Goal: Information Seeking & Learning: Learn about a topic

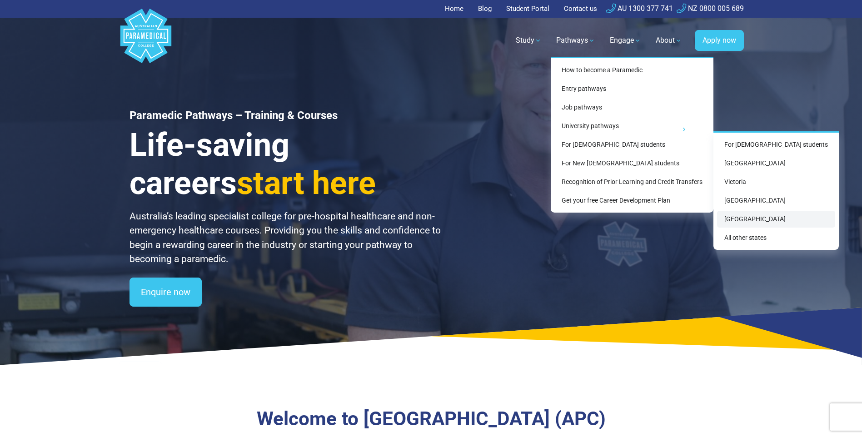
click at [755, 221] on link "Western Australia" at bounding box center [776, 219] width 118 height 17
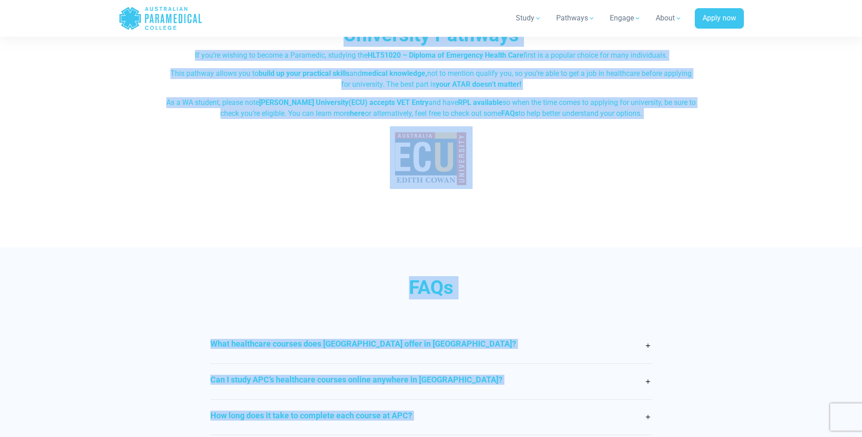
scroll to position [2074, 0]
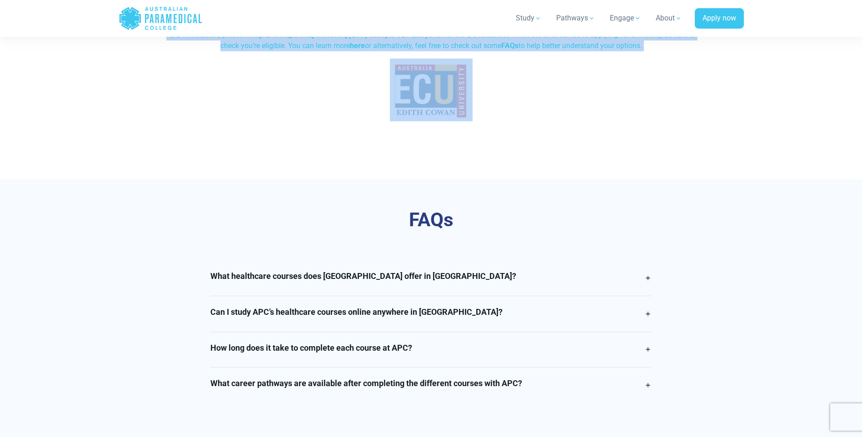
drag, startPoint x: 225, startPoint y: 78, endPoint x: 417, endPoint y: 78, distance: 192.3
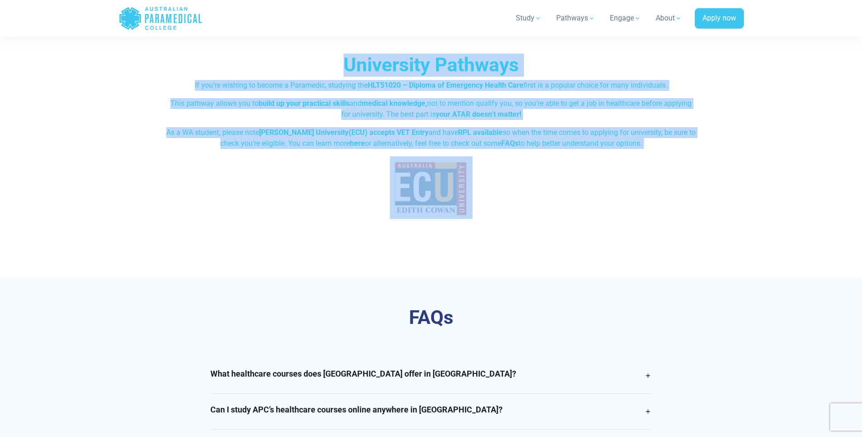
scroll to position [1966, 0]
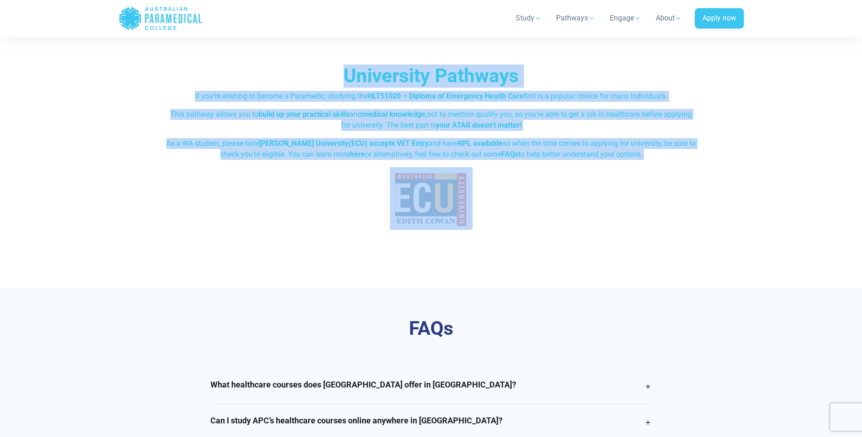
copy div "Our Pre-hospital Healthcare Courses in WA At Australian Paramedical College, we…"
